Goal: Task Accomplishment & Management: Manage account settings

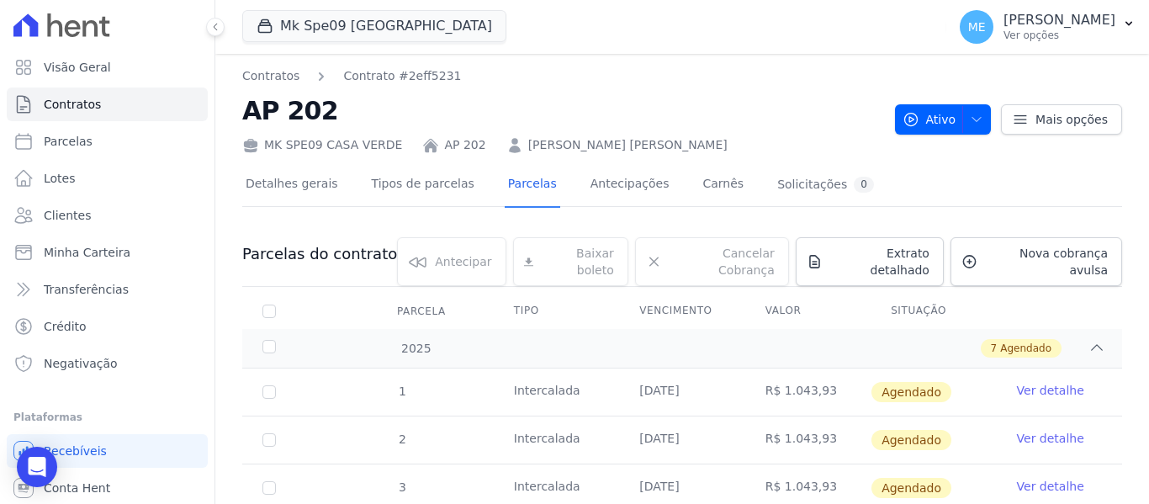
scroll to position [252, 0]
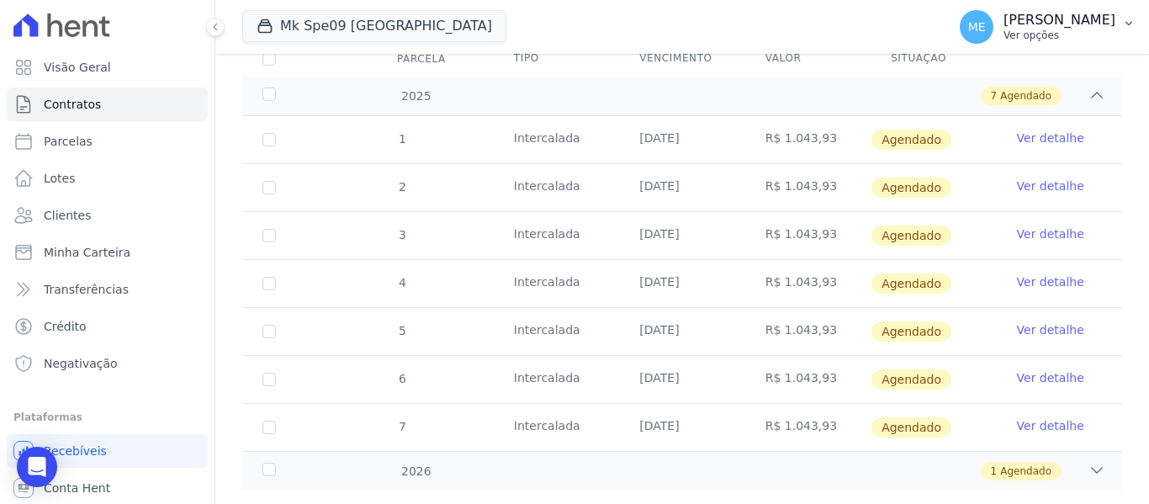
click at [1125, 23] on icon "button" at bounding box center [1128, 23] width 13 height 13
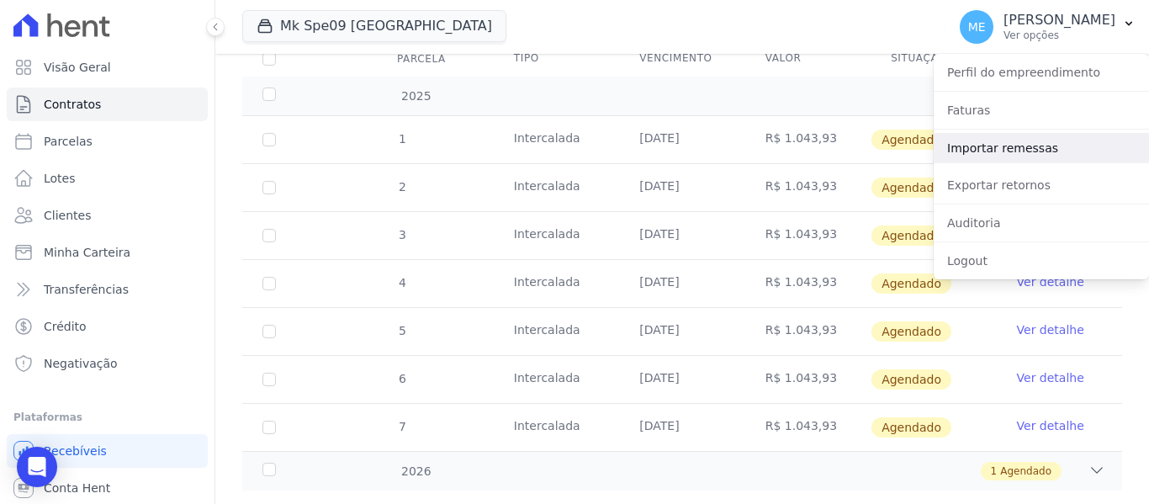
click at [1017, 146] on link "Importar remessas" at bounding box center [1040, 148] width 215 height 30
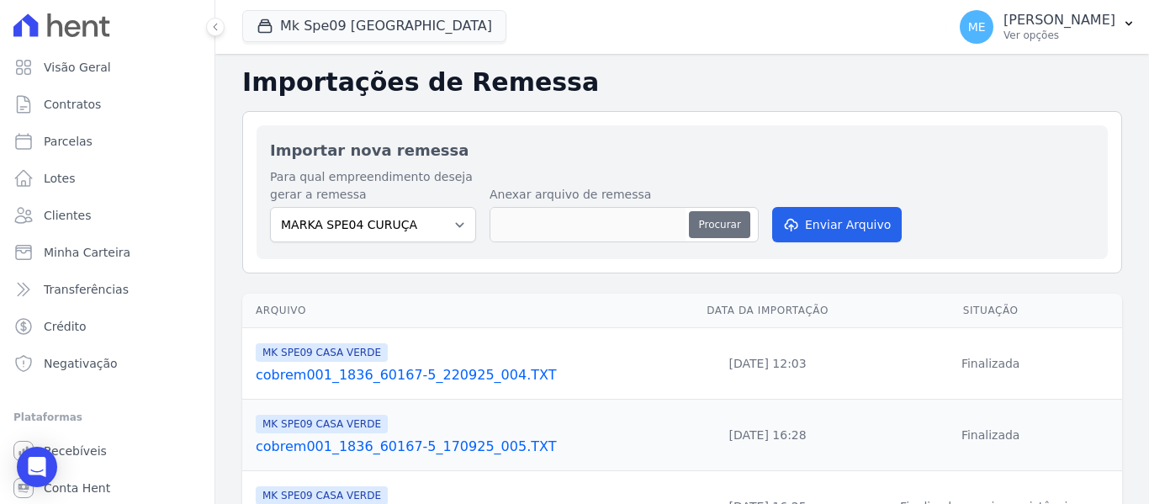
click at [715, 219] on button "Procurar" at bounding box center [719, 224] width 61 height 27
type input "cobrem001_1836_60167-5_260925_003.TXT"
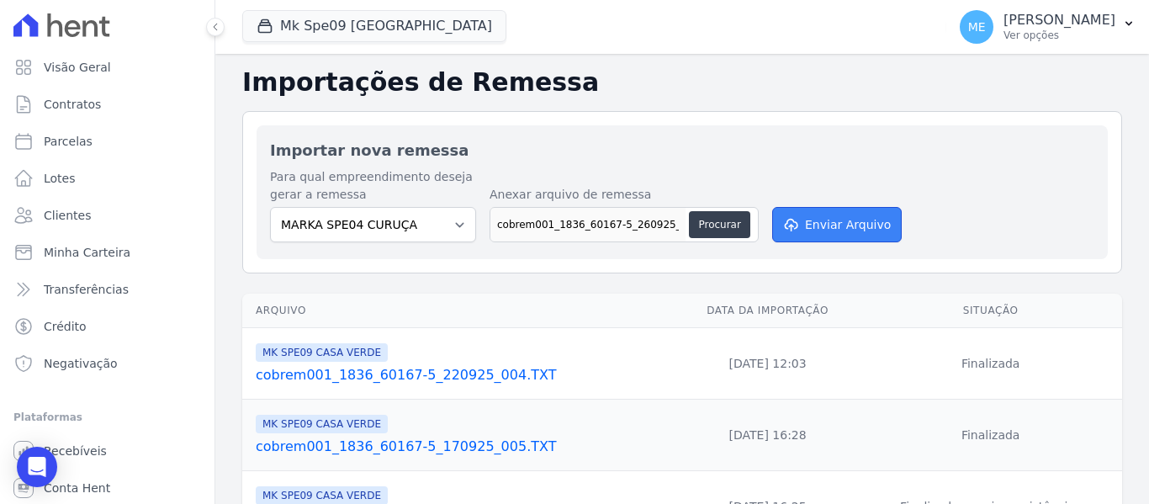
click at [821, 229] on button "Enviar Arquivo" at bounding box center [837, 224] width 130 height 35
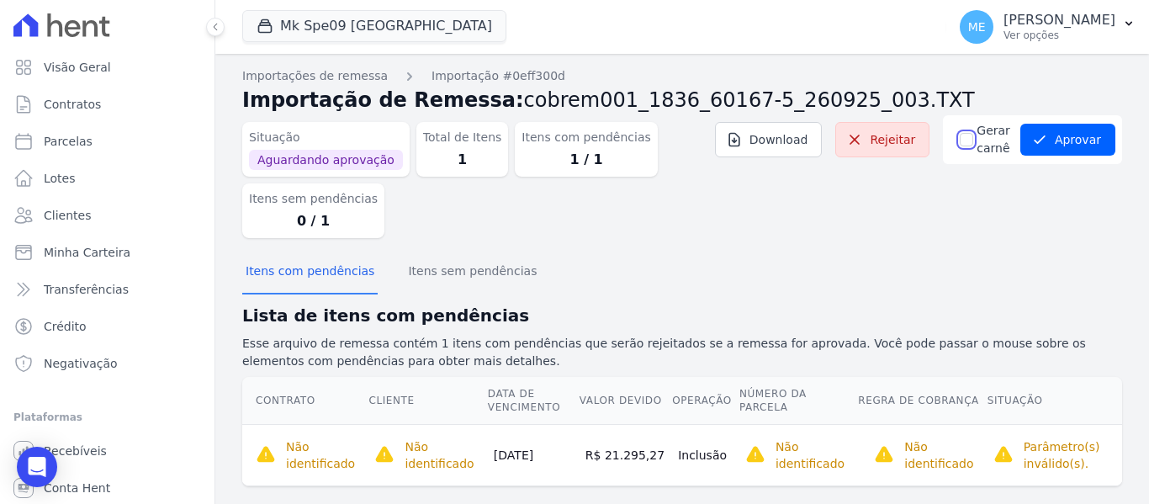
click at [960, 138] on input "Gerar carnê" at bounding box center [966, 139] width 13 height 13
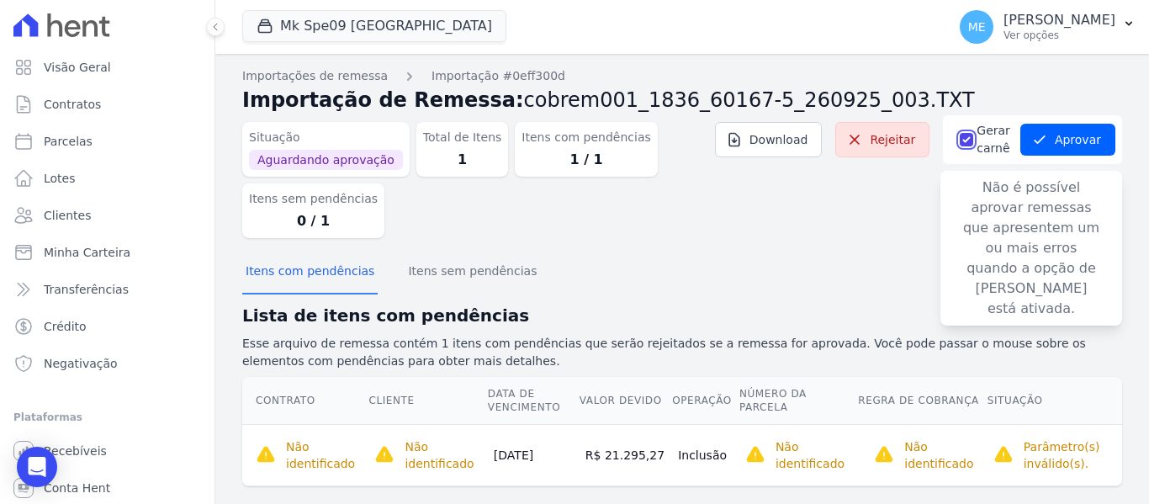
click at [961, 139] on input "Gerar carnê" at bounding box center [966, 139] width 13 height 13
checkbox input "false"
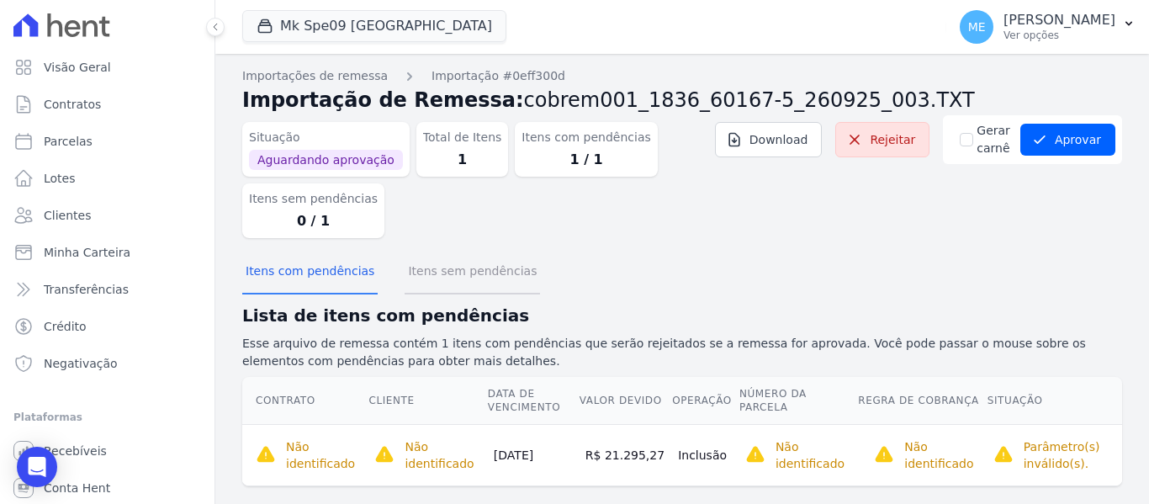
click at [475, 273] on button "Itens sem pendências" at bounding box center [471, 273] width 135 height 44
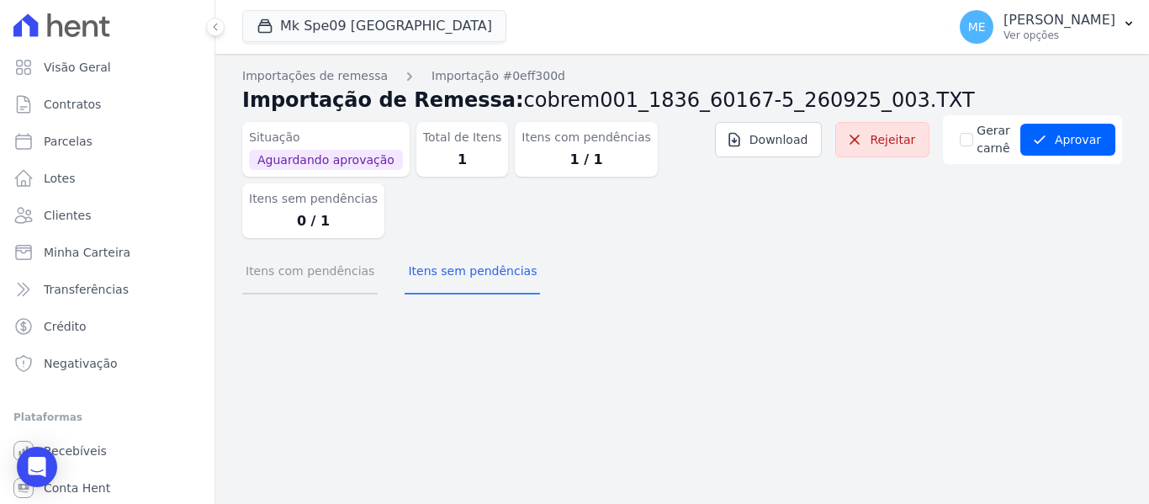
click at [296, 276] on button "Itens com pendências" at bounding box center [309, 273] width 135 height 44
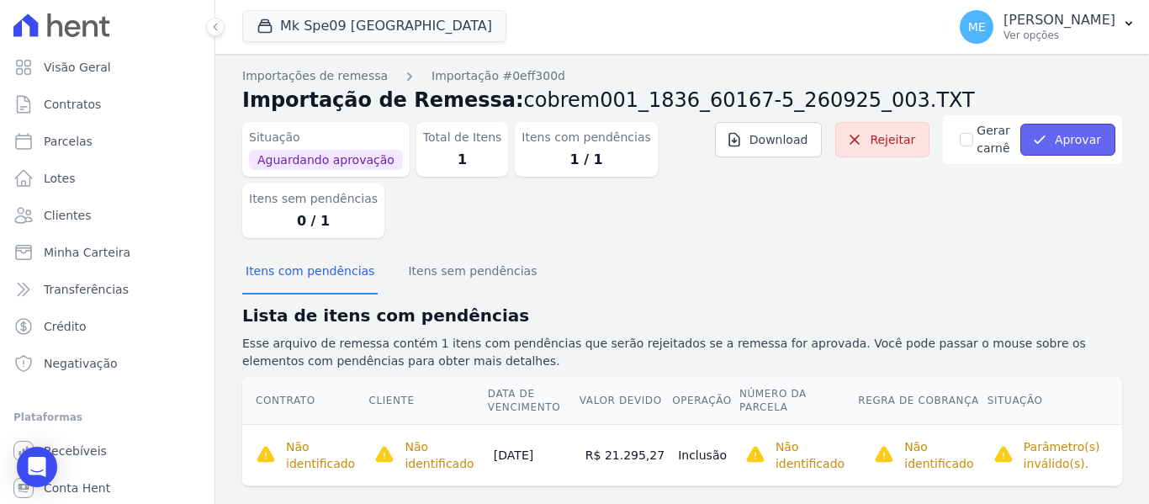
click at [1067, 145] on button "Aprovar" at bounding box center [1067, 140] width 95 height 32
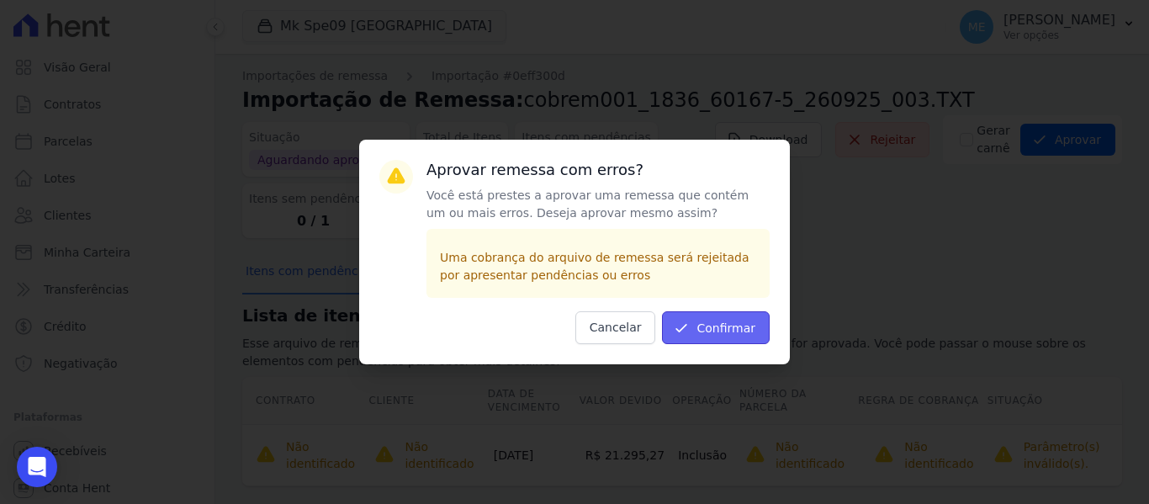
click at [722, 315] on button "Confirmar" at bounding box center [716, 327] width 108 height 33
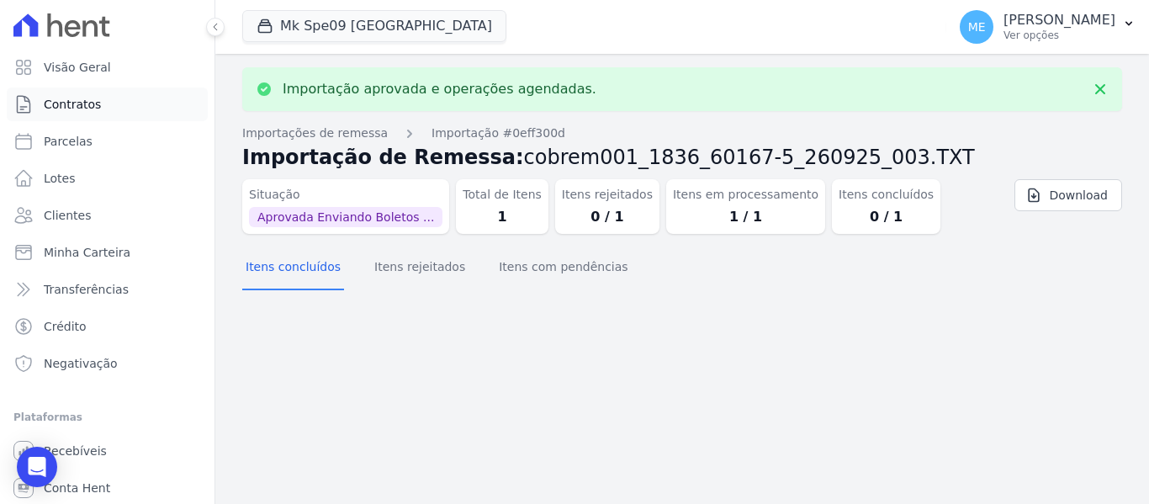
click at [75, 103] on span "Contratos" at bounding box center [72, 104] width 57 height 17
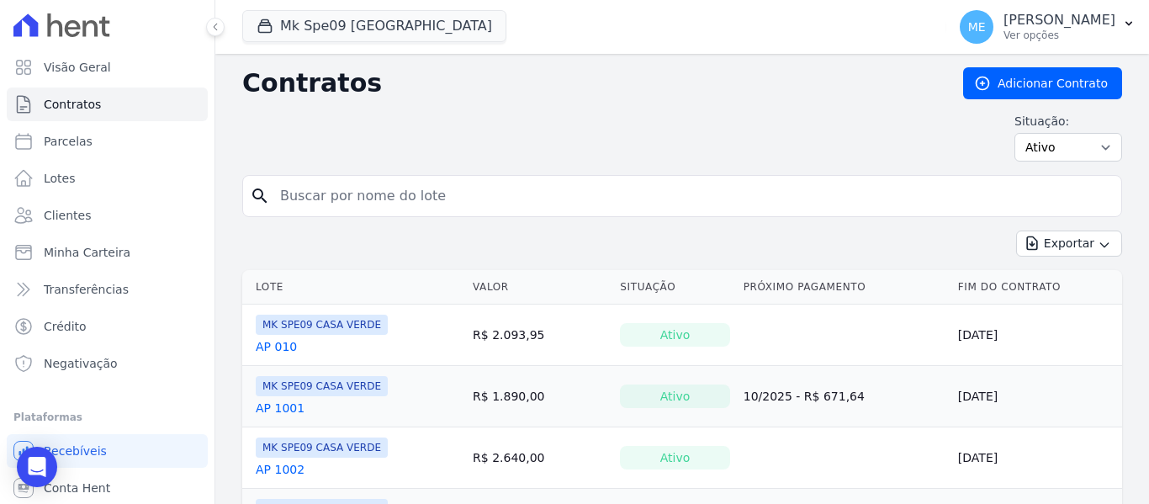
click at [453, 205] on input "search" at bounding box center [692, 196] width 844 height 34
type input "210"
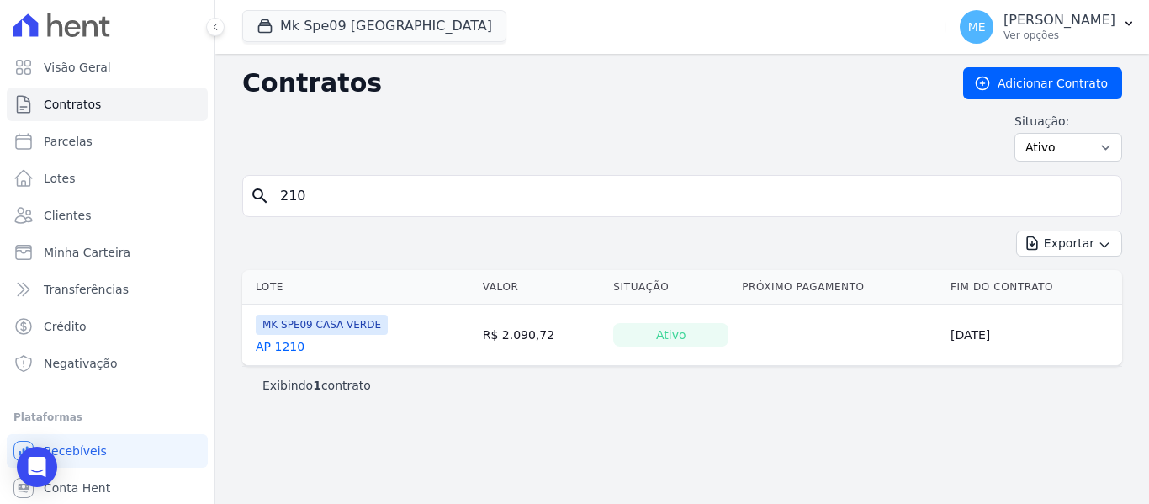
click at [279, 346] on link "AP 1210" at bounding box center [280, 346] width 49 height 17
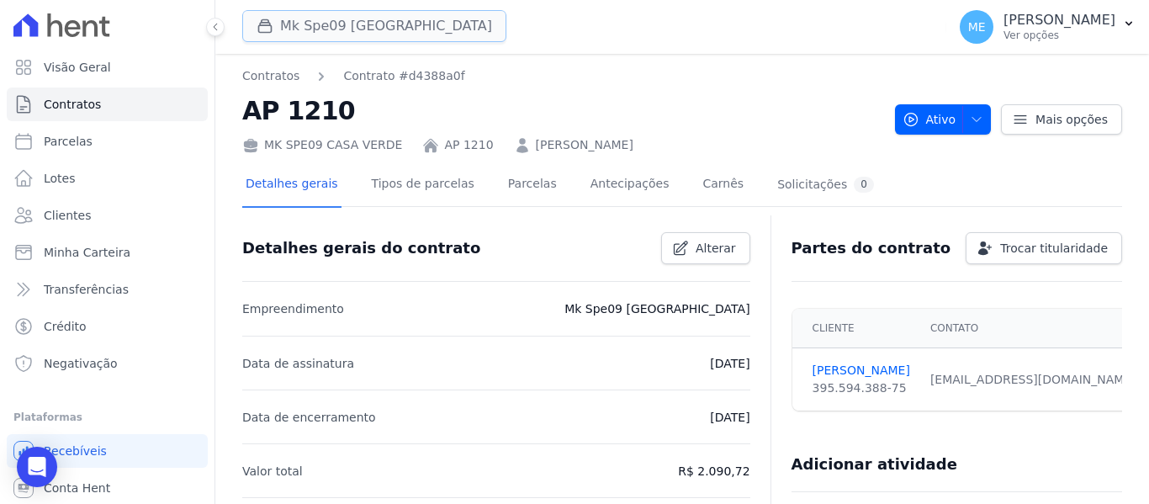
click at [374, 17] on button "Mk Spe09 [GEOGRAPHIC_DATA]" at bounding box center [374, 26] width 264 height 32
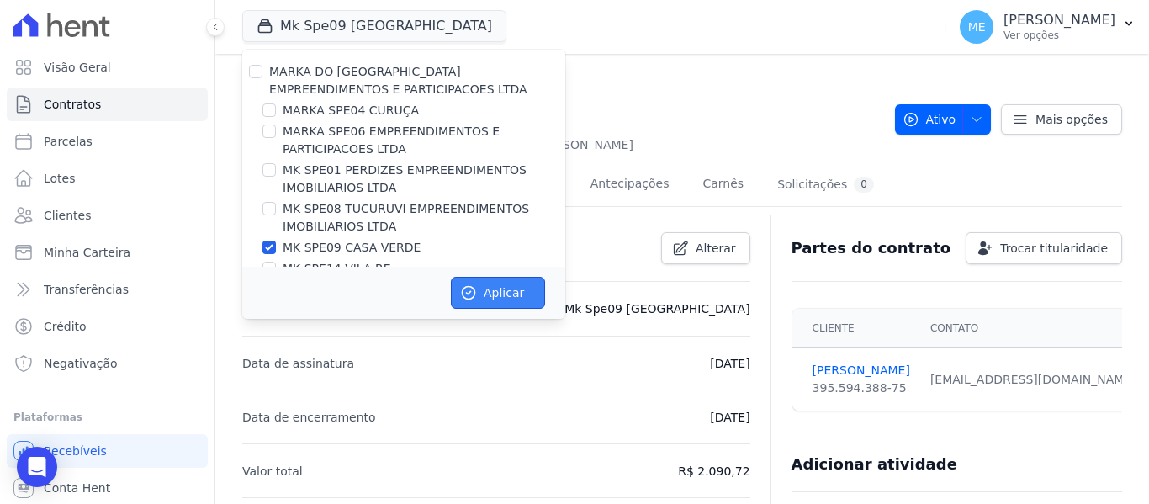
click at [484, 283] on button "Aplicar" at bounding box center [498, 293] width 94 height 32
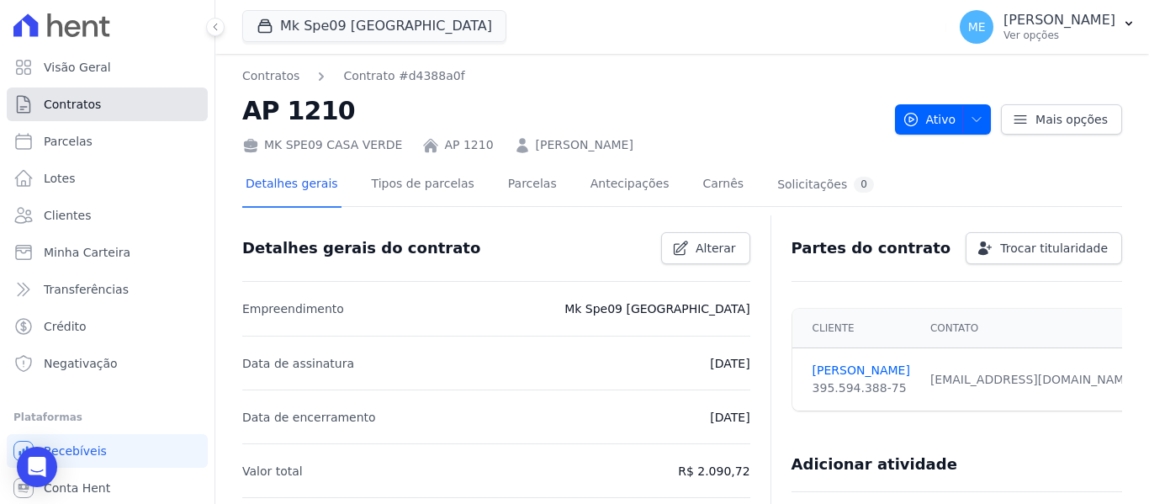
click at [89, 115] on link "Contratos" at bounding box center [107, 104] width 201 height 34
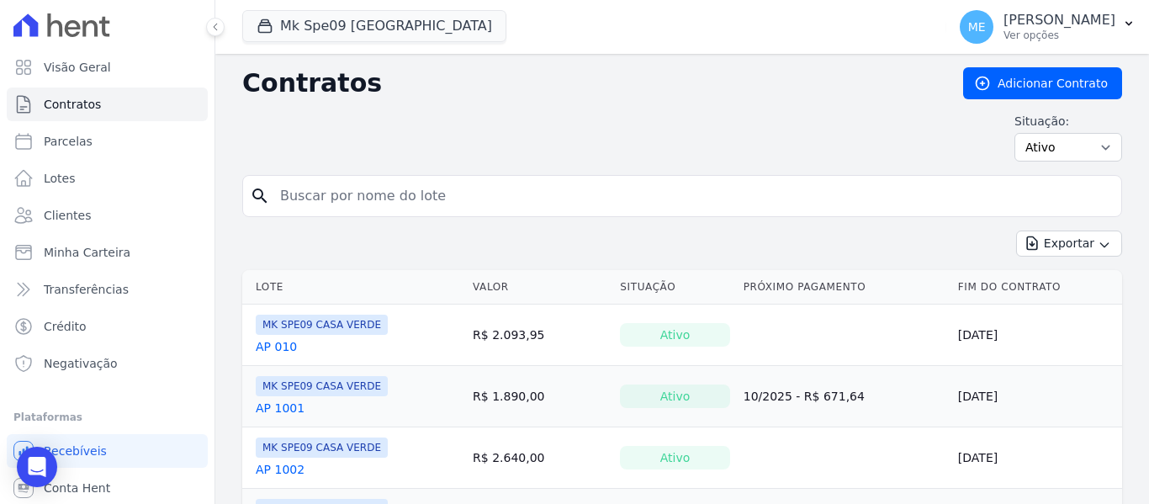
click at [402, 185] on input "search" at bounding box center [692, 196] width 844 height 34
type input "210"
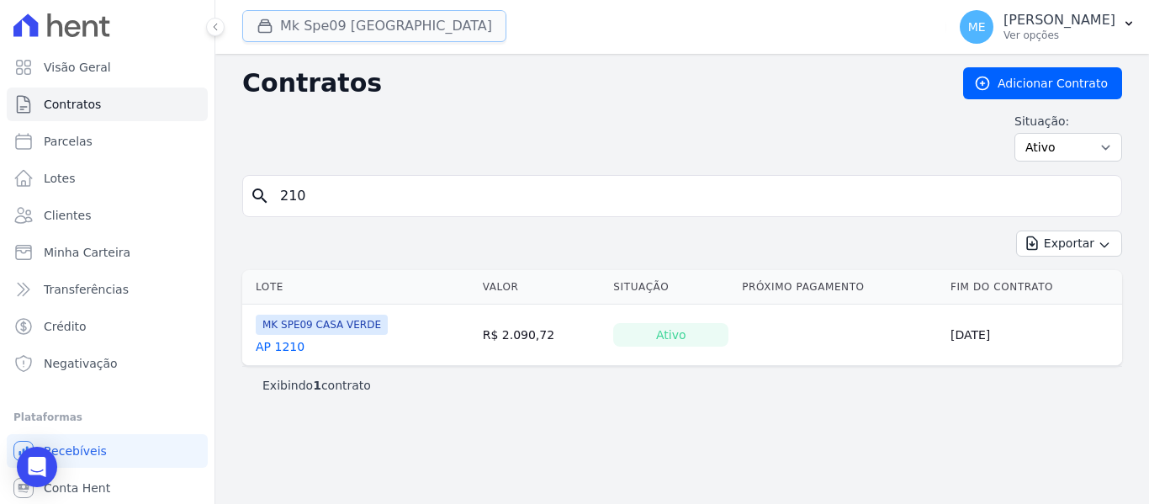
click at [394, 23] on button "Mk Spe09 [GEOGRAPHIC_DATA]" at bounding box center [374, 26] width 264 height 32
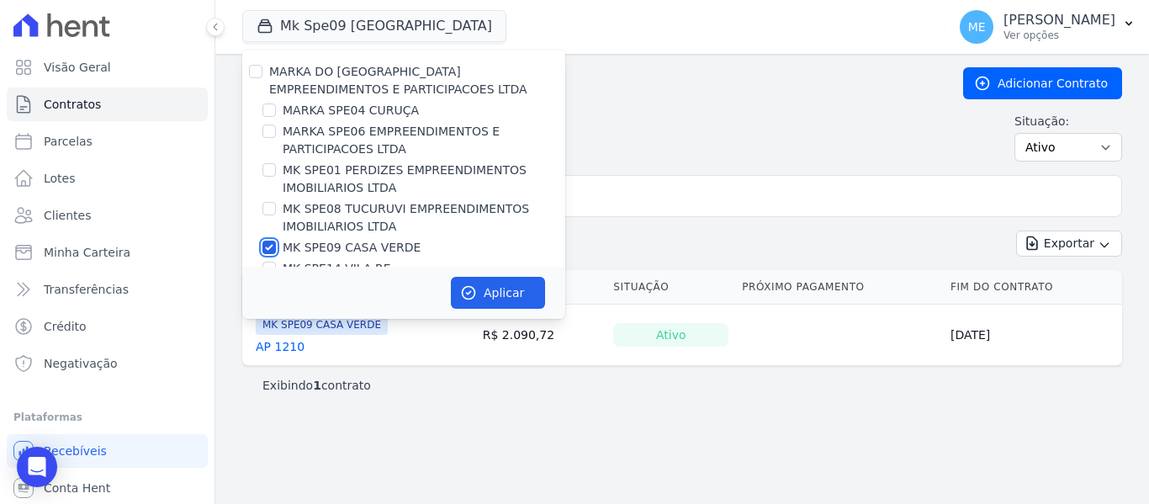
click at [267, 248] on input "MK SPE09 CASA VERDE" at bounding box center [268, 247] width 13 height 13
checkbox input "false"
click at [267, 214] on input "MK SPE08 TUCURUVI EMPREENDIMENTOS IMOBILIARIOS LTDA" at bounding box center [268, 208] width 13 height 13
checkbox input "true"
click at [503, 296] on button "Aplicar" at bounding box center [498, 293] width 94 height 32
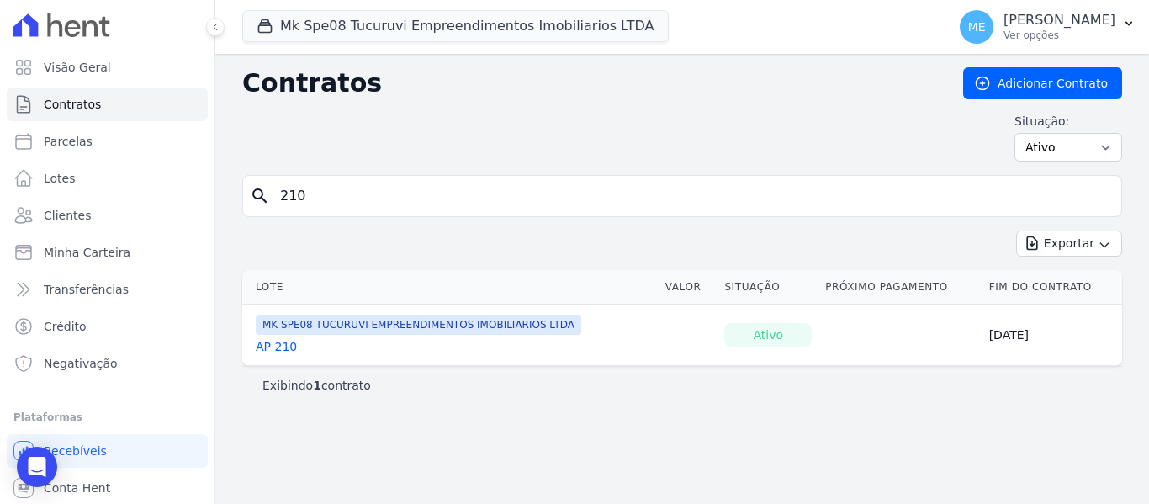
click at [489, 191] on input "210" at bounding box center [692, 196] width 844 height 34
click at [277, 347] on link "AP 210" at bounding box center [276, 346] width 41 height 17
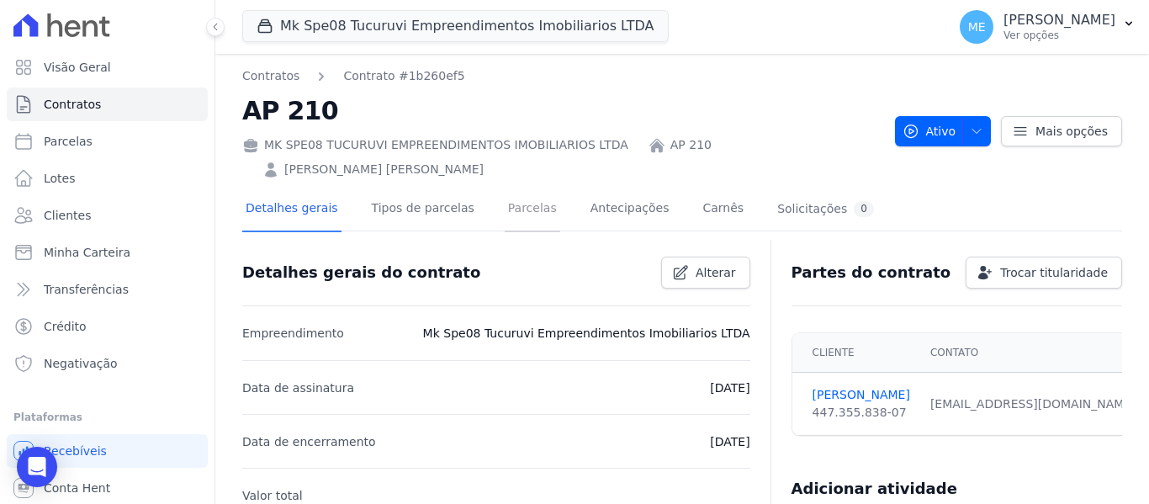
click at [510, 188] on link "Parcelas" at bounding box center [533, 210] width 56 height 45
